Goal: Find specific page/section: Find specific page/section

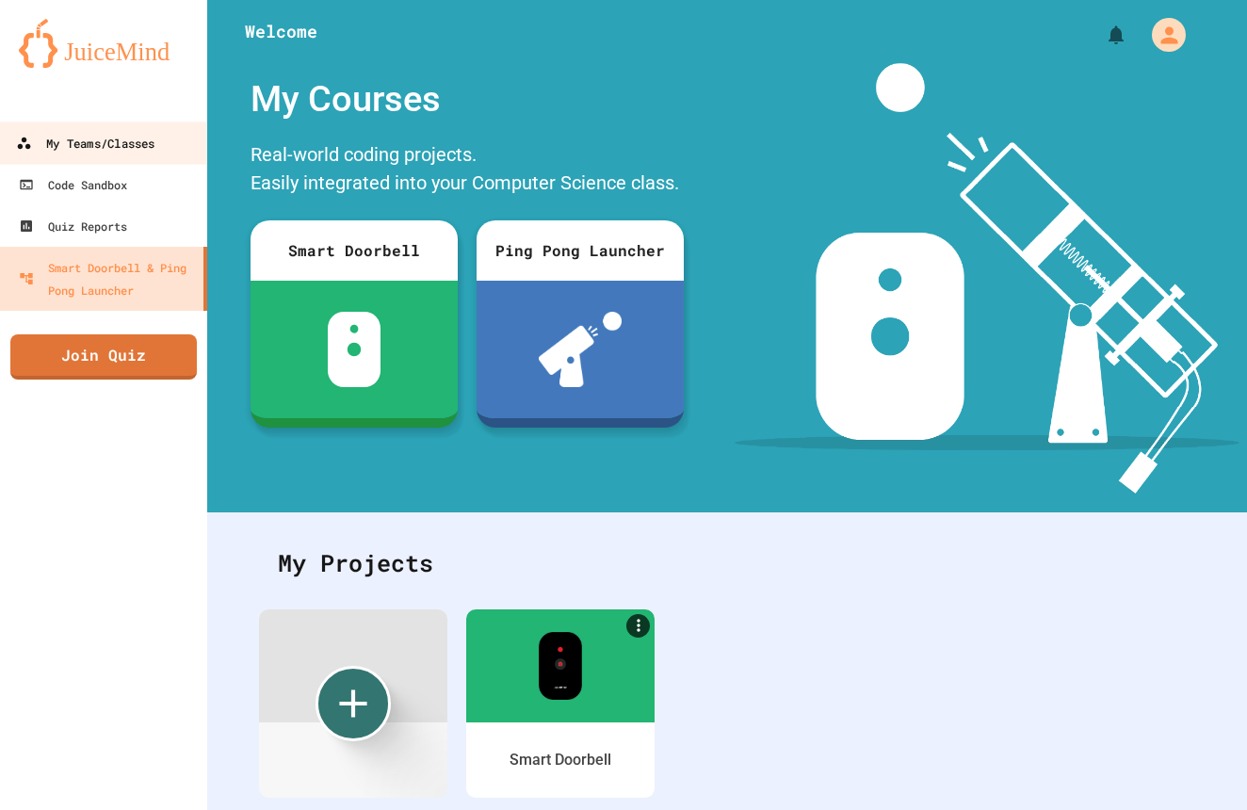
click at [82, 147] on div "My Teams/Classes" at bounding box center [85, 144] width 138 height 24
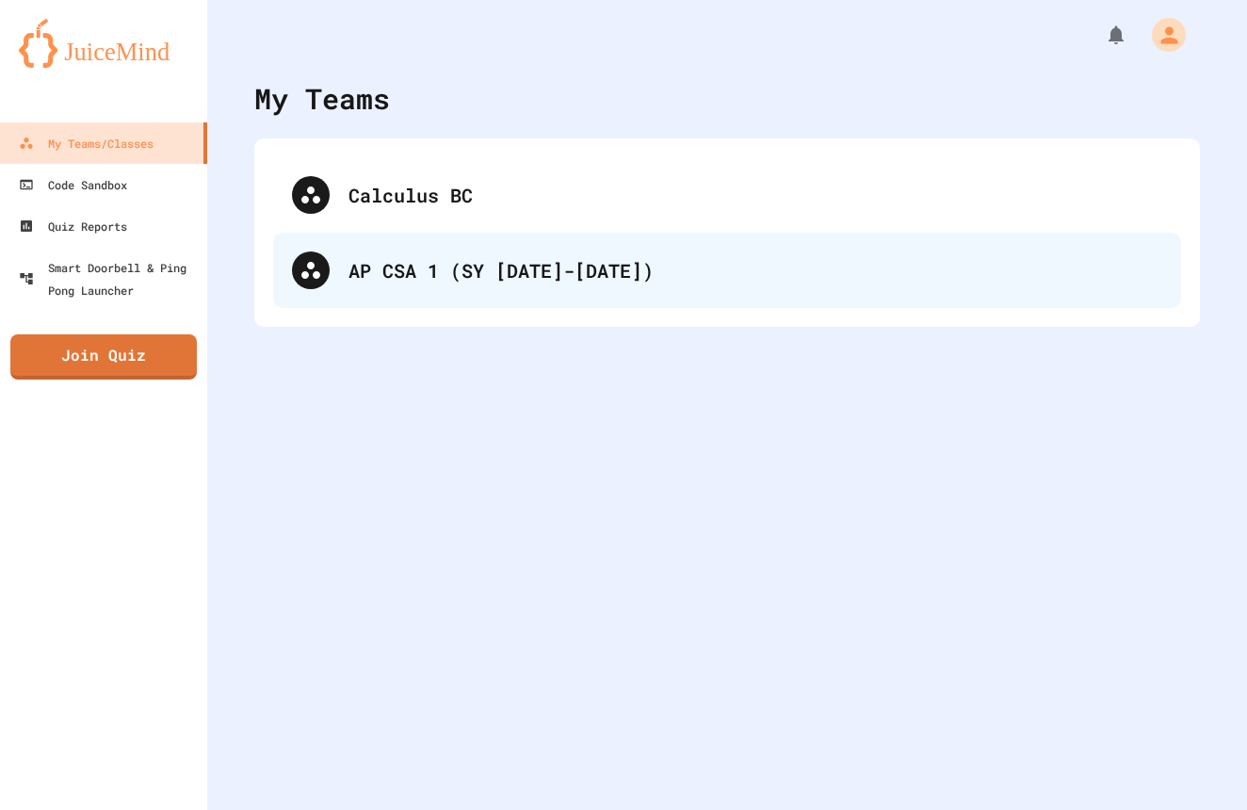
click at [511, 281] on div "AP CSA 1 (SY [DATE]-[DATE])" at bounding box center [755, 270] width 814 height 28
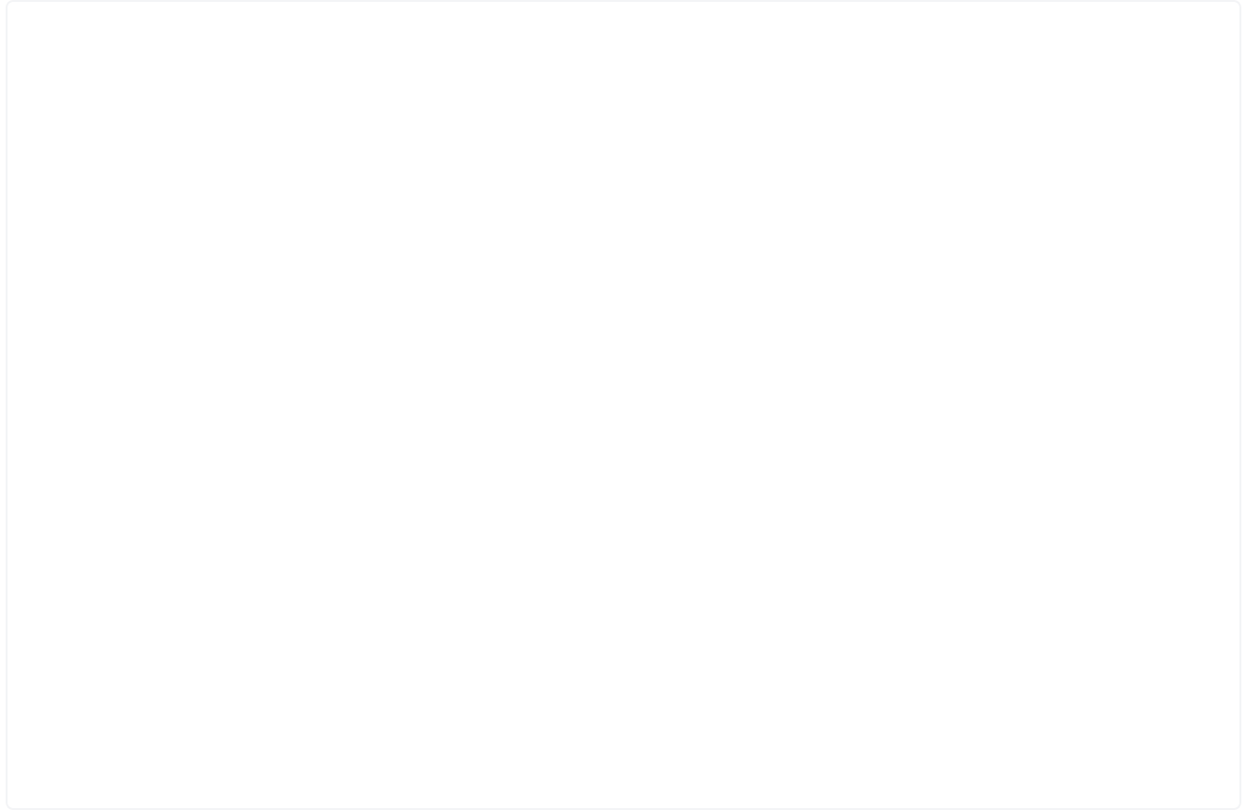
scroll to position [1, 0]
